Goal: Contribute content: Add original content to the website for others to see

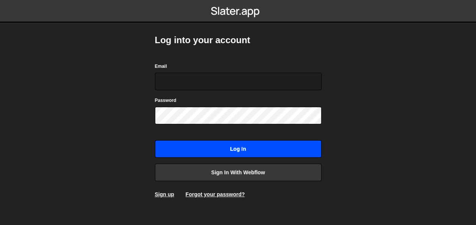
type input "[EMAIL_ADDRESS][DOMAIN_NAME]"
click at [229, 152] on input "Log in" at bounding box center [238, 148] width 166 height 17
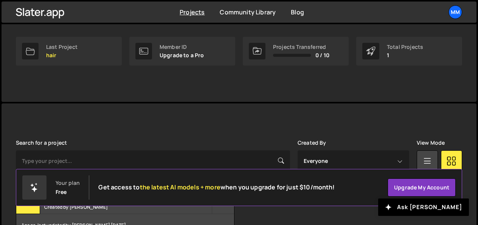
scroll to position [164, 0]
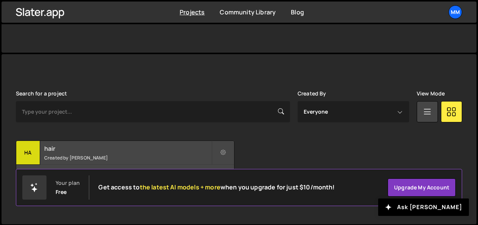
click at [102, 155] on small "Created by [PERSON_NAME]" at bounding box center [127, 157] width 167 height 6
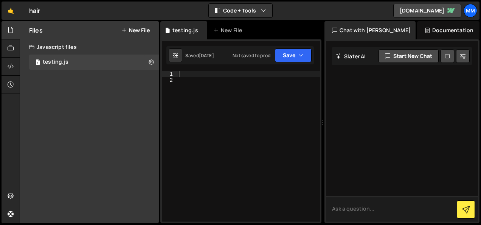
click at [362, 205] on textarea at bounding box center [402, 209] width 152 height 26
type textarea "i"
click at [414, 211] on textarea "i want 3 big background images" at bounding box center [402, 209] width 152 height 26
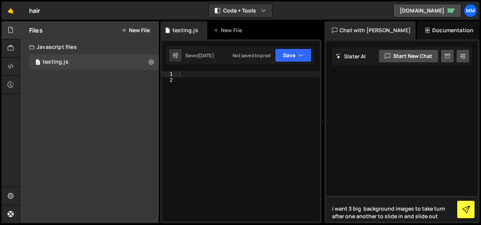
type textarea "i want 3 big background images to take turn after one another to slide in and s…"
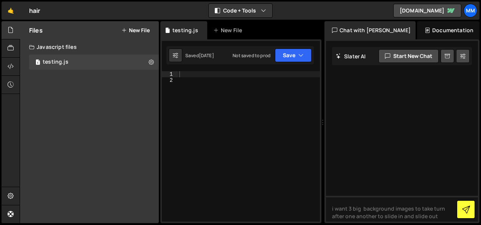
click at [468, 210] on icon at bounding box center [466, 209] width 8 height 8
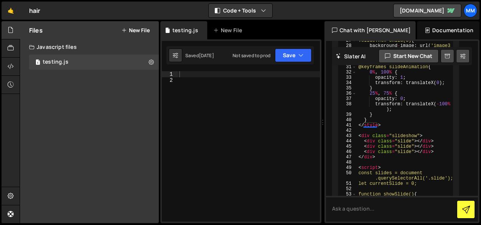
scroll to position [167, 0]
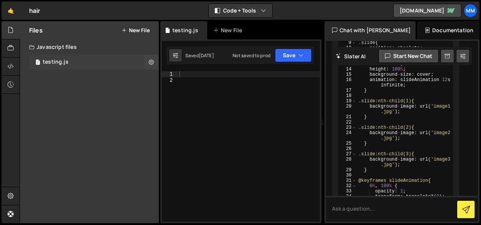
click at [67, 64] on div "testing.js" at bounding box center [56, 62] width 26 height 7
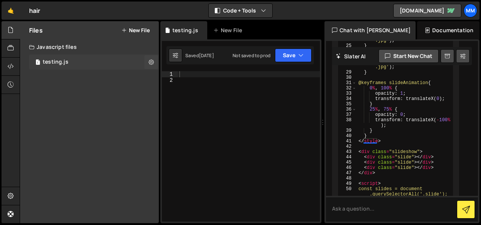
scroll to position [316, 0]
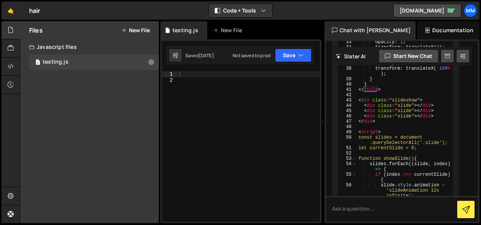
click at [123, 28] on icon at bounding box center [123, 30] width 5 height 6
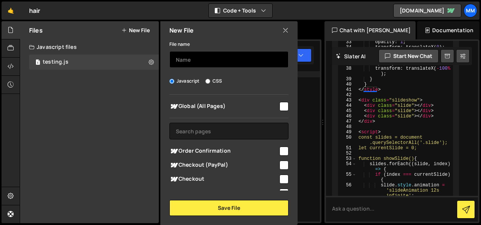
click at [194, 62] on input "text" at bounding box center [229, 59] width 119 height 17
type input "testing.html"
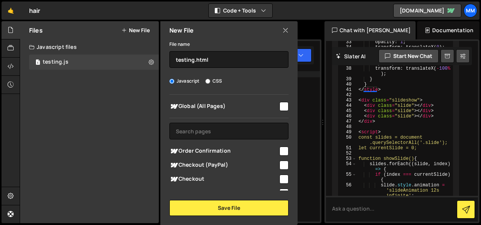
click at [172, 80] on input "Javascript" at bounding box center [172, 81] width 5 height 5
click at [171, 82] on input "Javascript" at bounding box center [172, 81] width 5 height 5
click at [280, 108] on input "checkbox" at bounding box center [284, 106] width 9 height 9
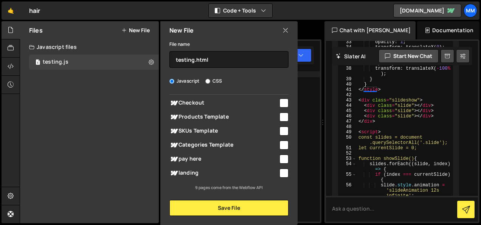
scroll to position [0, 0]
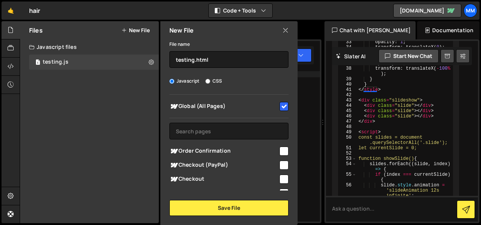
click at [284, 106] on input "checkbox" at bounding box center [284, 106] width 9 height 9
checkbox input "false"
click at [172, 80] on input "Javascript" at bounding box center [172, 81] width 5 height 5
click at [208, 81] on input "CSS" at bounding box center [207, 81] width 5 height 5
radio input "true"
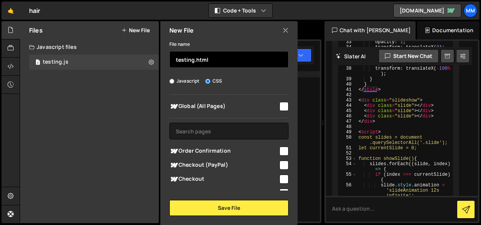
click at [216, 59] on input "testing.html" at bounding box center [229, 59] width 119 height 17
type input "testing.css"
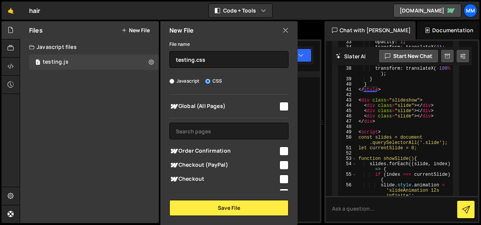
click at [282, 104] on input "checkbox" at bounding box center [284, 106] width 9 height 9
click at [208, 81] on input "CSS" at bounding box center [207, 81] width 5 height 5
click at [281, 109] on input "checkbox" at bounding box center [284, 106] width 9 height 9
click at [282, 107] on input "checkbox" at bounding box center [284, 106] width 9 height 9
checkbox input "true"
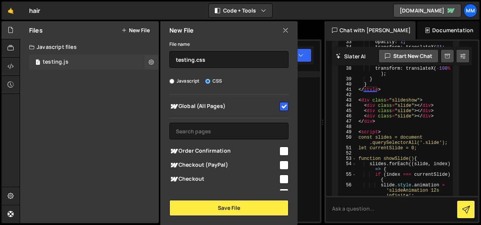
click at [76, 59] on div "1 testing.js 0" at bounding box center [94, 61] width 130 height 15
click at [77, 60] on div "1 testing.js 0" at bounding box center [94, 61] width 130 height 15
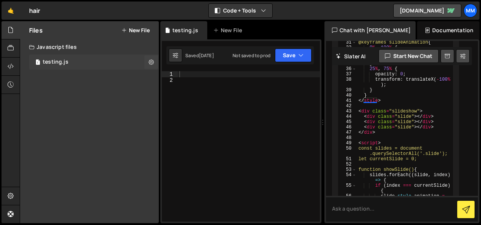
click at [67, 63] on div "testing.js" at bounding box center [56, 62] width 26 height 7
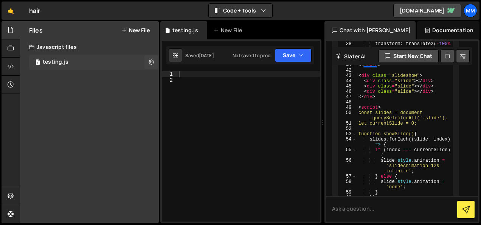
click at [67, 63] on div "testing.js" at bounding box center [56, 62] width 26 height 7
click at [126, 29] on icon at bounding box center [123, 30] width 5 height 6
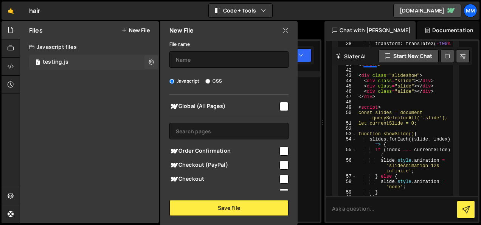
click at [64, 63] on div "testing.js" at bounding box center [56, 62] width 26 height 7
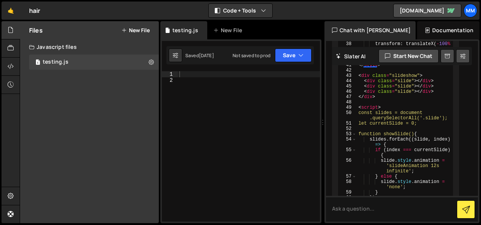
click at [123, 33] on icon at bounding box center [123, 30] width 5 height 6
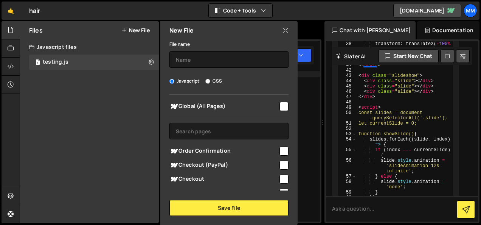
click at [34, 47] on icon at bounding box center [31, 47] width 5 height 6
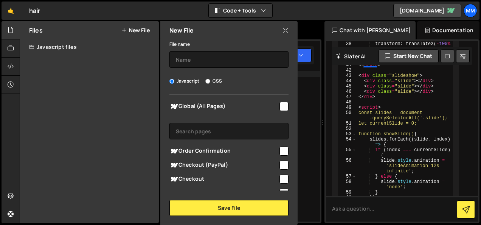
click at [34, 47] on icon at bounding box center [31, 47] width 5 height 6
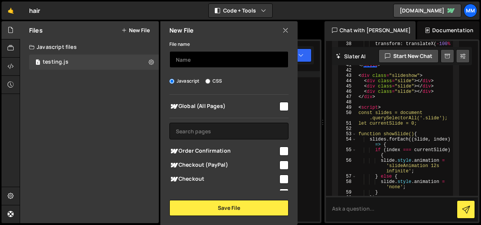
click at [211, 66] on input "text" at bounding box center [229, 59] width 119 height 17
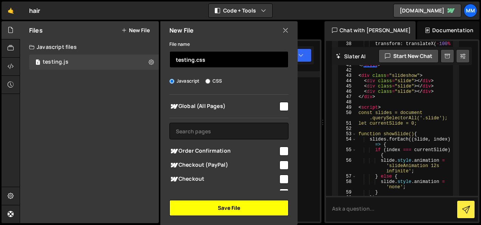
type input "testing.css"
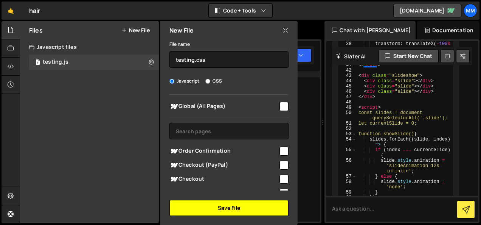
click at [204, 213] on button "Save File" at bounding box center [229, 208] width 119 height 16
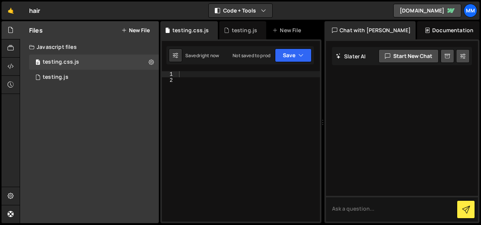
scroll to position [0, 0]
click at [9, 44] on icon at bounding box center [11, 48] width 6 height 8
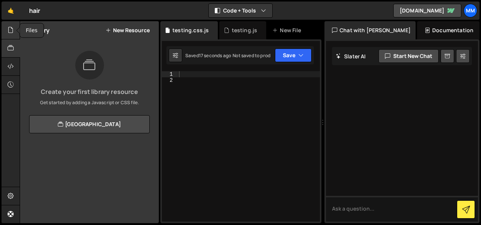
click at [8, 28] on icon at bounding box center [11, 30] width 6 height 8
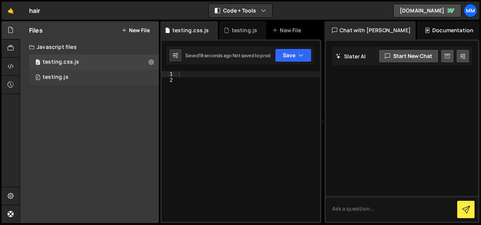
click at [104, 80] on div "0 testing.js 0" at bounding box center [95, 77] width 132 height 15
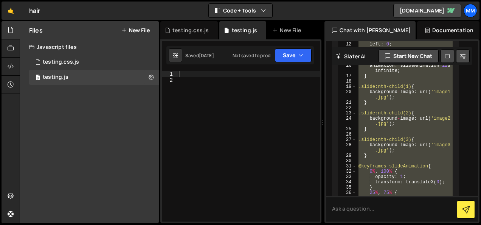
scroll to position [367, 0]
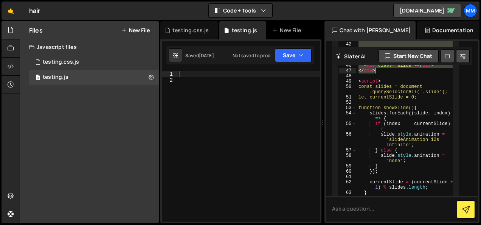
drag, startPoint x: 359, startPoint y: 129, endPoint x: 378, endPoint y: 71, distance: 61.7
click at [378, 71] on div "< style > .slideshow { position : relative ; width : 100 vw ; height : 100 vh ;…" at bounding box center [405, 15] width 96 height 434
type textarea "<div class="slide"></div> </div>"
click at [185, 73] on div at bounding box center [249, 152] width 142 height 162
click at [88, 64] on div "0 testing.css.js 0" at bounding box center [94, 61] width 130 height 15
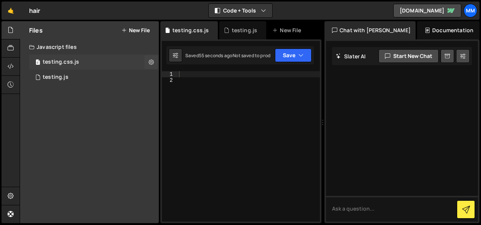
scroll to position [0, 0]
click at [188, 72] on div at bounding box center [248, 152] width 143 height 162
click at [81, 76] on div "0 testing.js 0" at bounding box center [95, 77] width 132 height 15
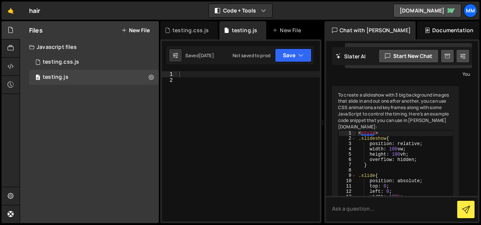
scroll to position [76, 0]
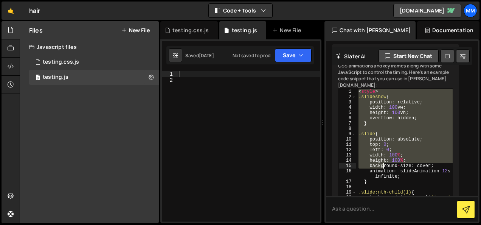
drag, startPoint x: 359, startPoint y: 93, endPoint x: 383, endPoint y: 170, distance: 81.3
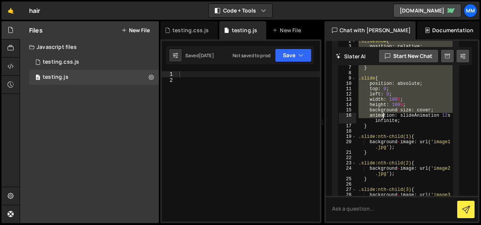
scroll to position [151, 0]
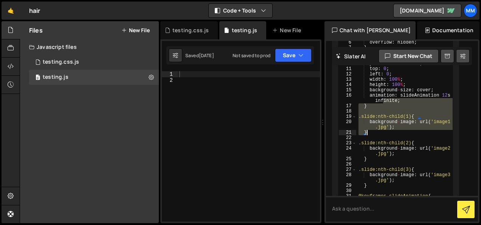
drag, startPoint x: 383, startPoint y: 98, endPoint x: 384, endPoint y: 132, distance: 34.4
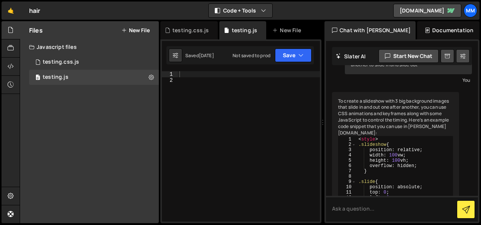
scroll to position [38, 0]
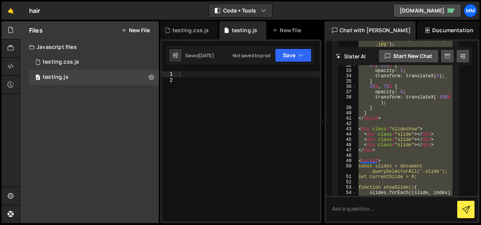
scroll to position [367, 0]
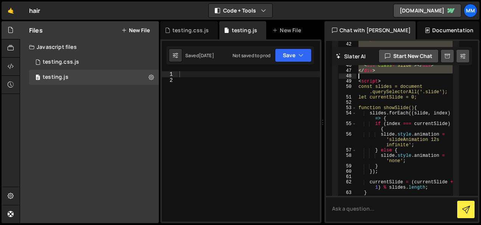
drag, startPoint x: 359, startPoint y: 131, endPoint x: 397, endPoint y: 76, distance: 66.5
click at [397, 76] on div "< style > .slideshow { position : relative ; width : 100 vw ; height : 100 vh ;…" at bounding box center [405, 15] width 96 height 434
type textarea "</div>"
click at [98, 62] on div "0 testing.css.js 0" at bounding box center [94, 61] width 130 height 15
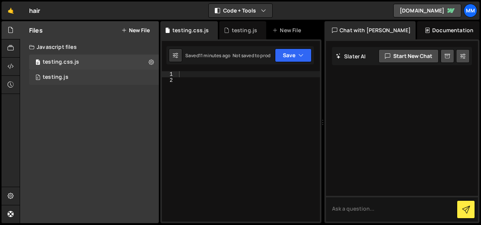
click at [82, 73] on div "0 testing.js 0" at bounding box center [95, 77] width 132 height 15
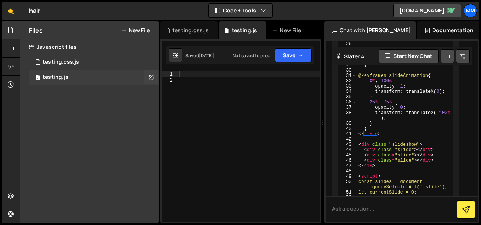
scroll to position [316, 0]
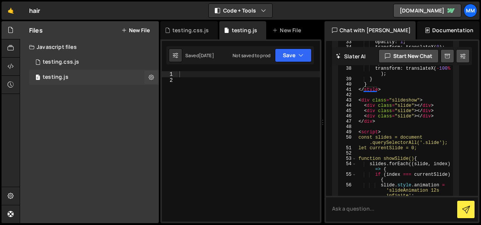
click at [81, 75] on div "0 testing.js 0" at bounding box center [95, 77] width 132 height 15
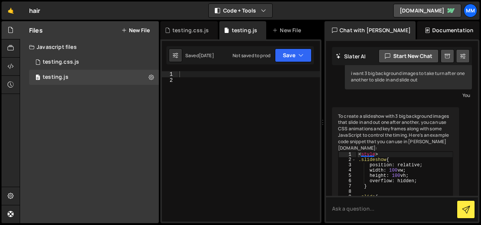
scroll to position [0, 0]
